Goal: Information Seeking & Learning: Learn about a topic

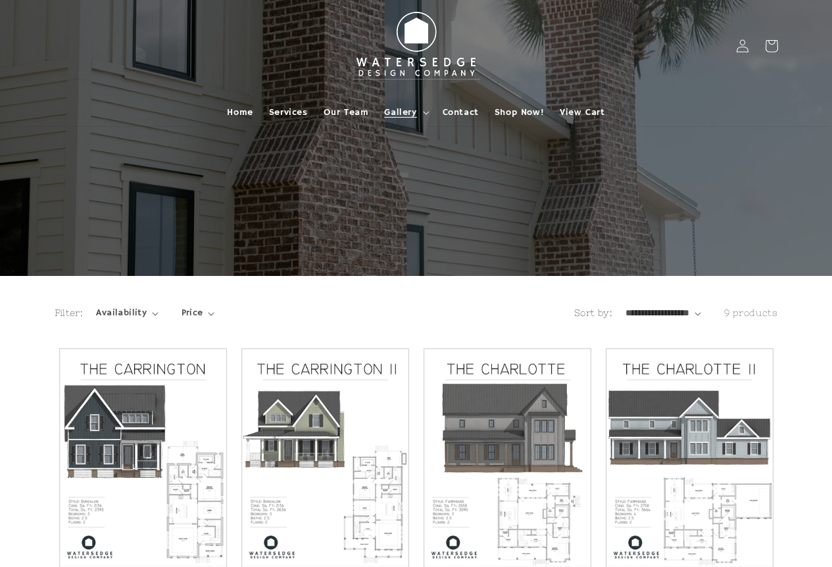
click at [405, 114] on span "Gallery" at bounding box center [400, 113] width 32 height 12
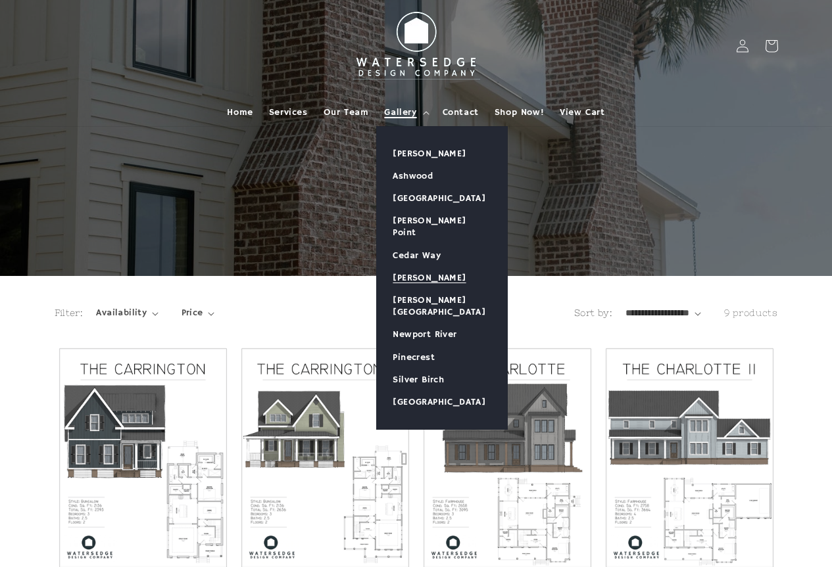
click at [449, 272] on link "[PERSON_NAME]" at bounding box center [442, 278] width 130 height 22
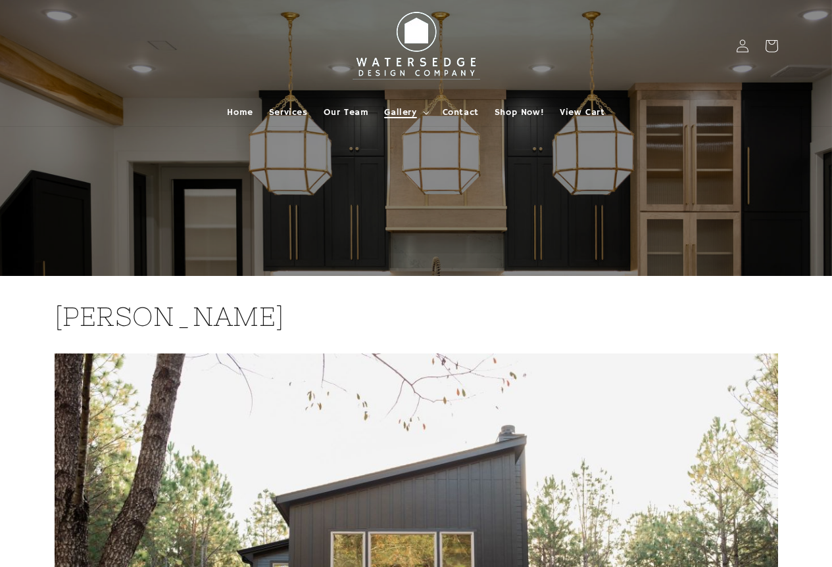
click at [414, 110] on span "Gallery" at bounding box center [400, 113] width 32 height 12
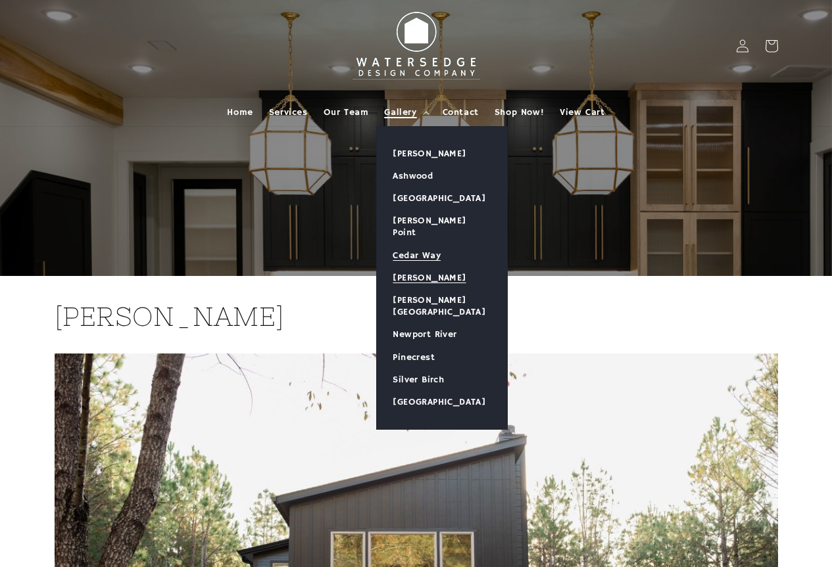
click at [430, 245] on link "Cedar Way" at bounding box center [442, 256] width 130 height 22
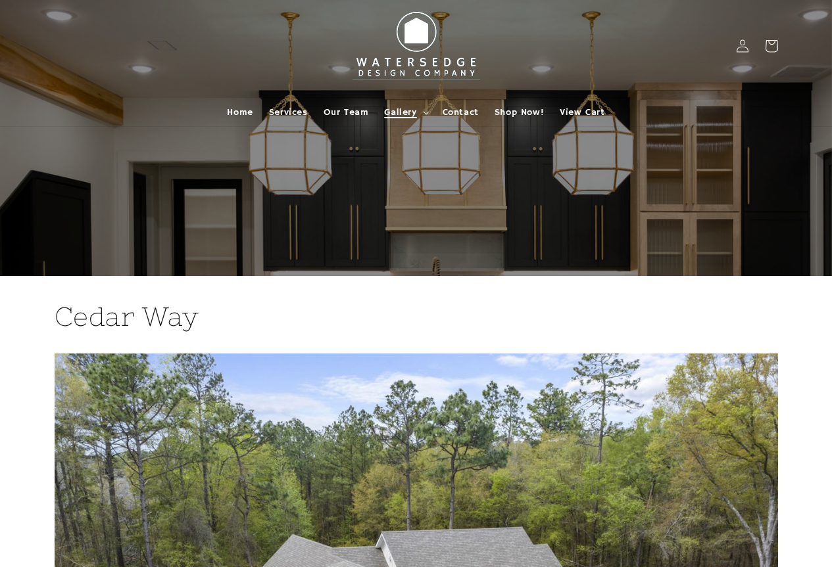
click at [403, 114] on span "Gallery" at bounding box center [400, 113] width 32 height 12
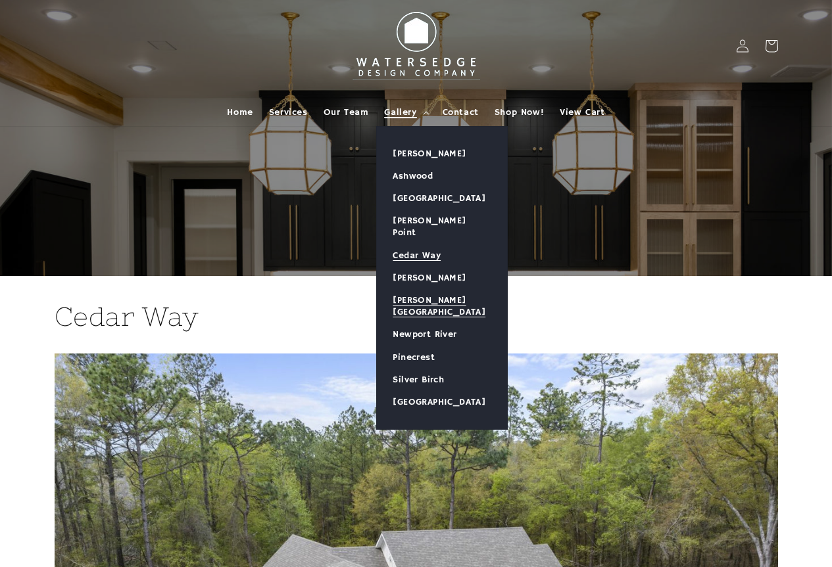
click at [421, 291] on link "[PERSON_NAME][GEOGRAPHIC_DATA]" at bounding box center [442, 306] width 130 height 34
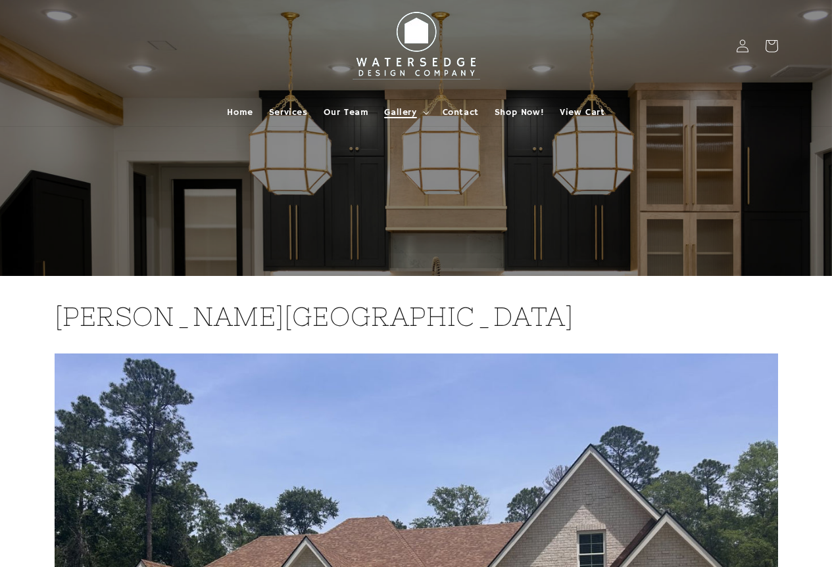
click at [410, 109] on span "Gallery" at bounding box center [400, 113] width 32 height 12
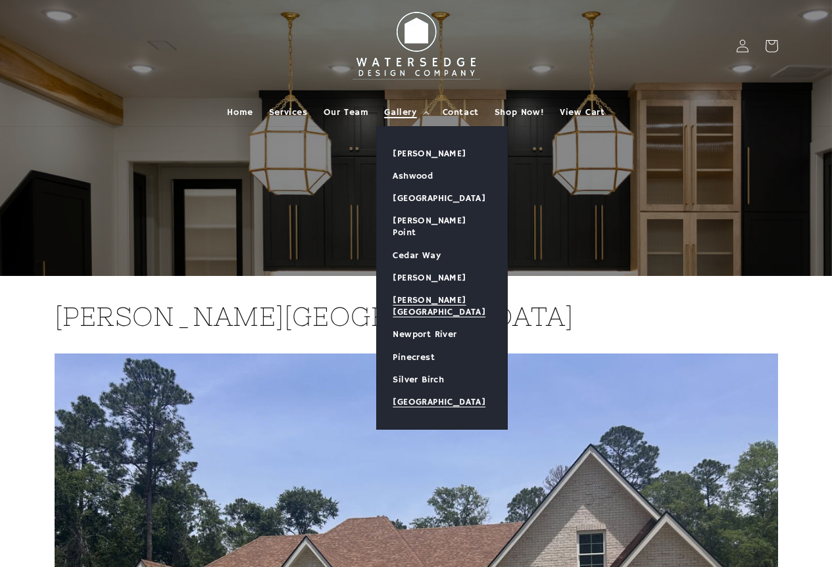
click at [415, 391] on link "[GEOGRAPHIC_DATA]" at bounding box center [442, 402] width 130 height 22
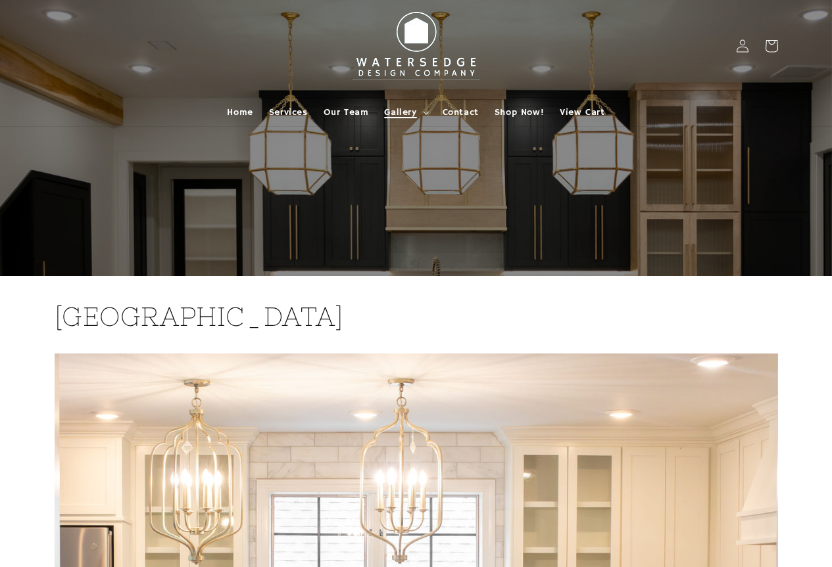
click at [414, 114] on span "Gallery" at bounding box center [400, 113] width 32 height 12
click at [518, 107] on span "Shop Now!" at bounding box center [519, 113] width 49 height 12
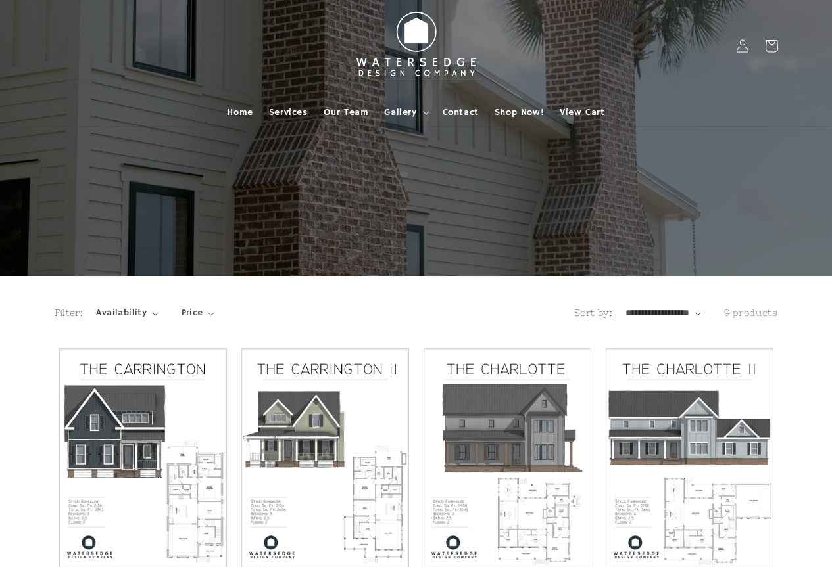
scroll to position [66, 0]
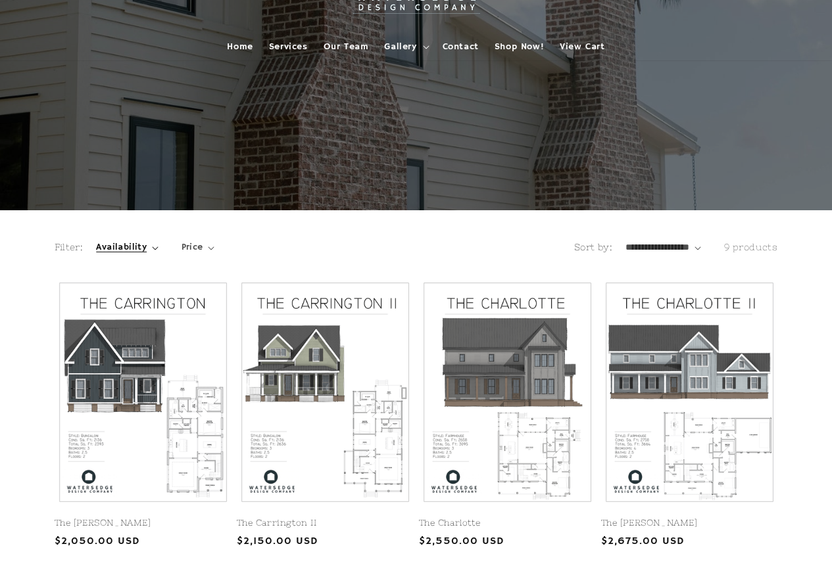
click at [132, 249] on span "Availability" at bounding box center [121, 248] width 51 height 14
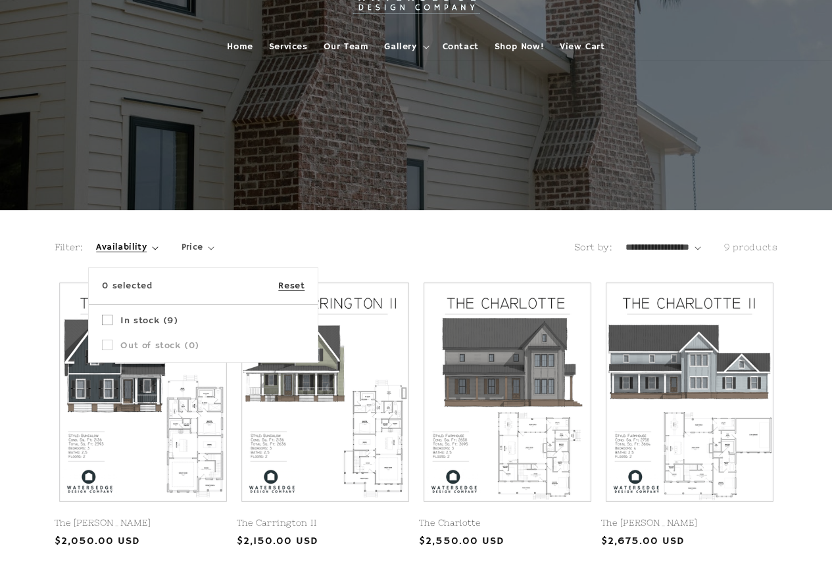
click at [96, 254] on summary "Availability" at bounding box center [127, 248] width 62 height 14
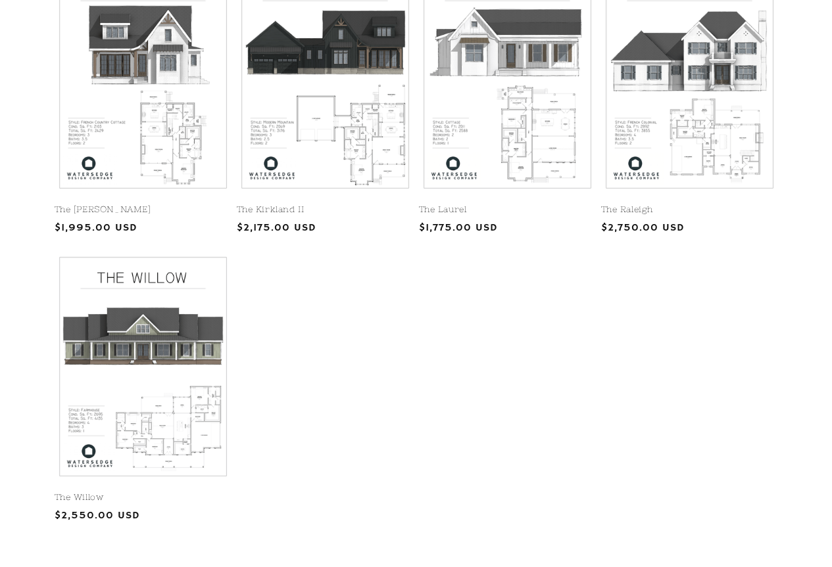
scroll to position [723, 0]
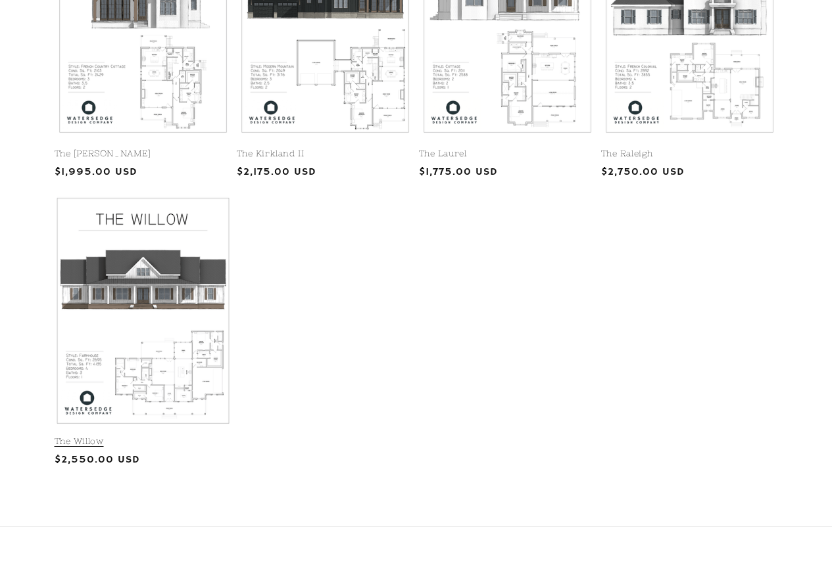
click at [161, 437] on link "The Willow" at bounding box center [143, 442] width 177 height 11
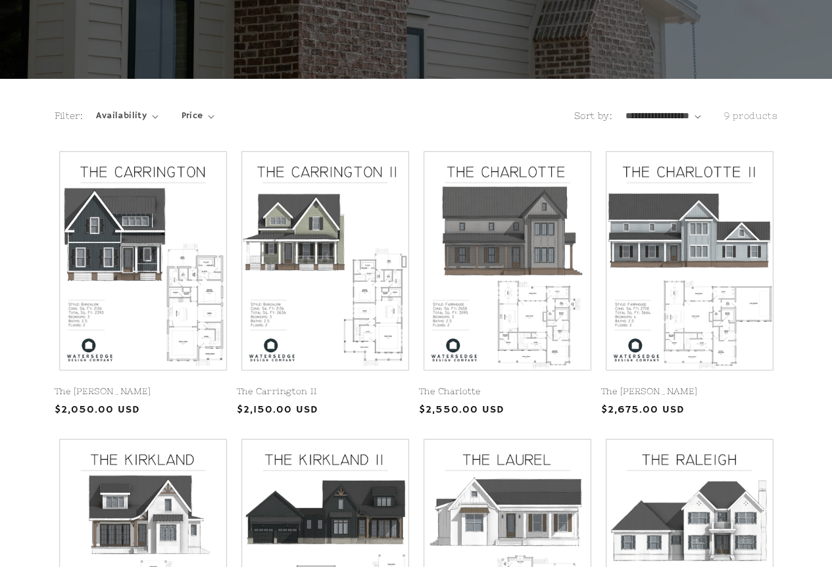
scroll to position [0, 0]
